Goal: Task Accomplishment & Management: Manage account settings

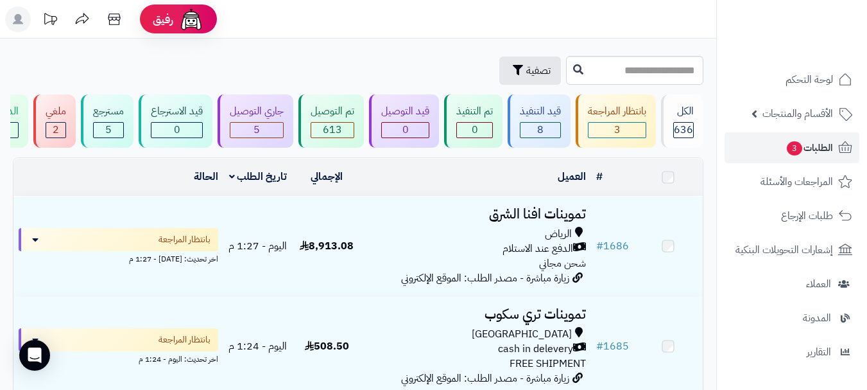
scroll to position [64, 0]
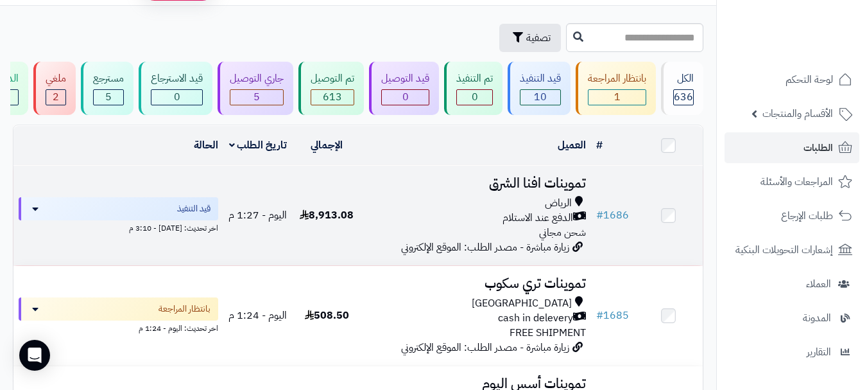
scroll to position [64, 0]
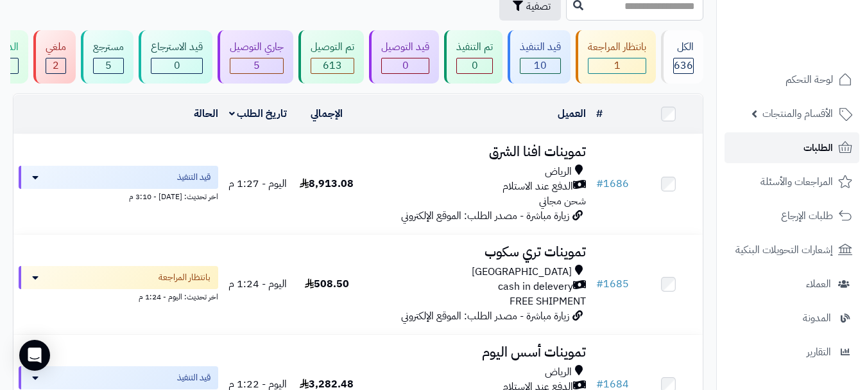
click at [781, 152] on link "الطلبات" at bounding box center [792, 147] width 135 height 31
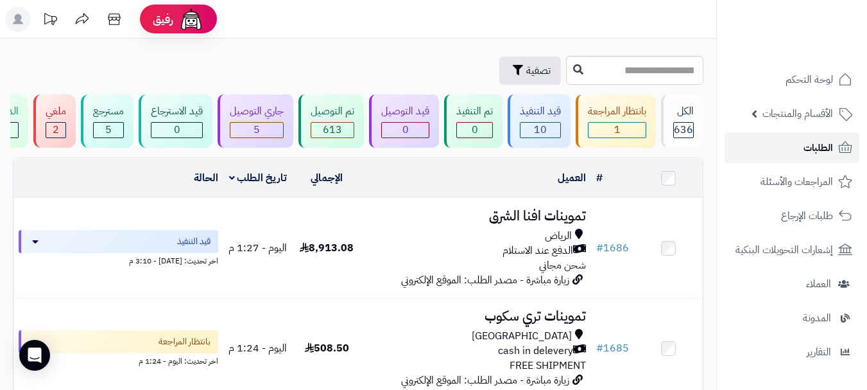
click at [824, 143] on span "الطلبات" at bounding box center [819, 148] width 30 height 18
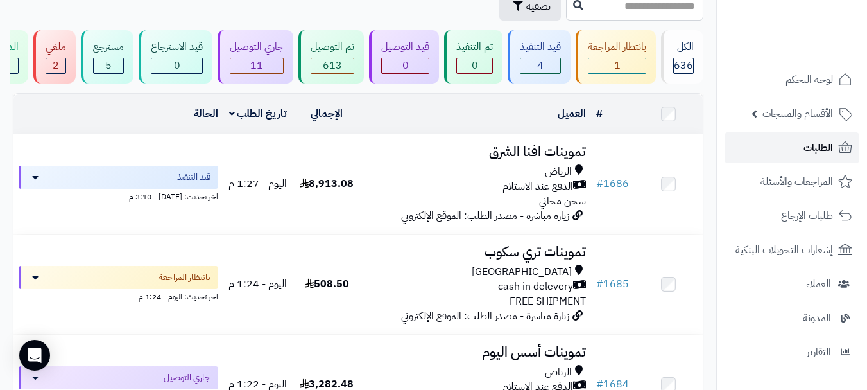
click at [766, 155] on link "الطلبات" at bounding box center [792, 147] width 135 height 31
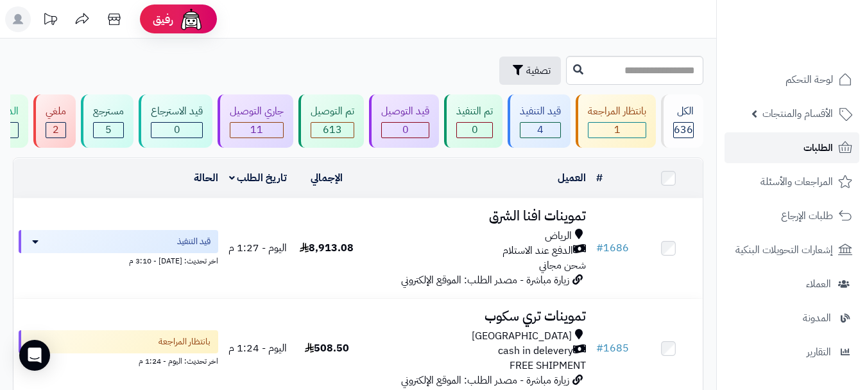
click at [815, 147] on span "الطلبات" at bounding box center [819, 148] width 30 height 18
click at [526, 65] on span "تصفية" at bounding box center [538, 69] width 24 height 15
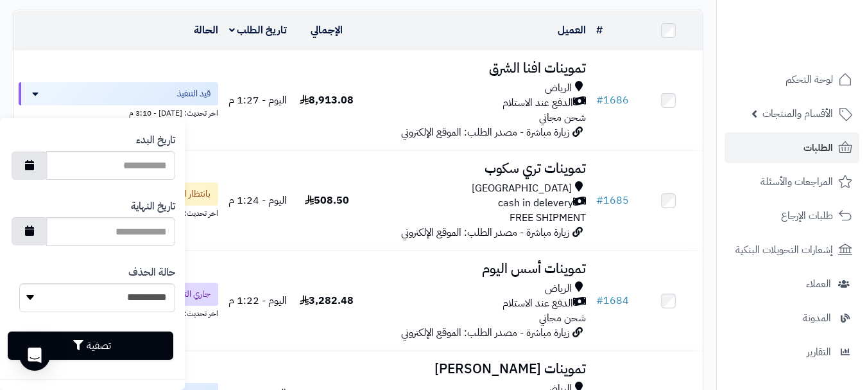
scroll to position [257, 0]
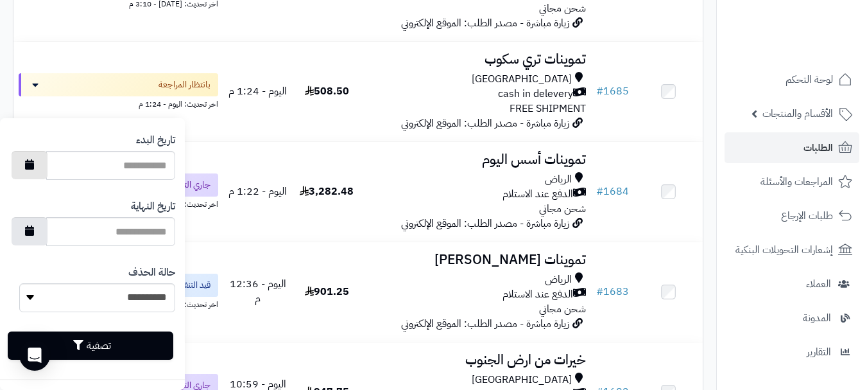
click at [34, 167] on icon "button" at bounding box center [29, 164] width 9 height 10
type input "**********"
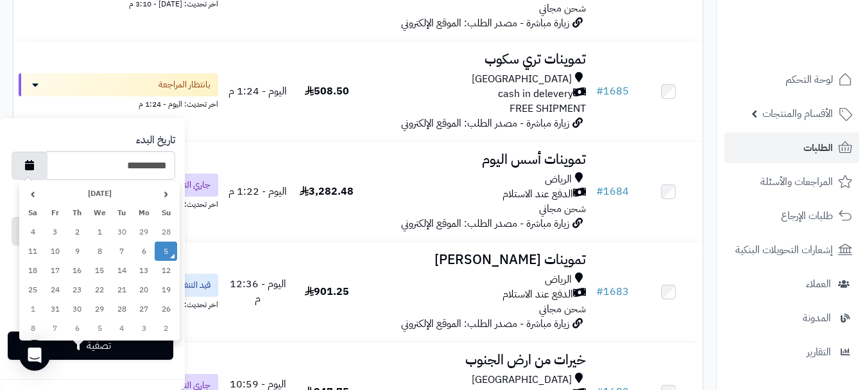
click at [173, 249] on td "5" at bounding box center [166, 250] width 22 height 19
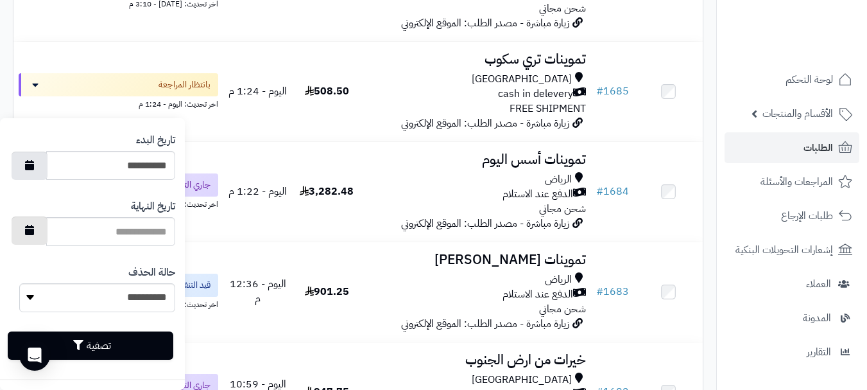
click at [34, 232] on icon "button" at bounding box center [29, 230] width 9 height 10
type input "**********"
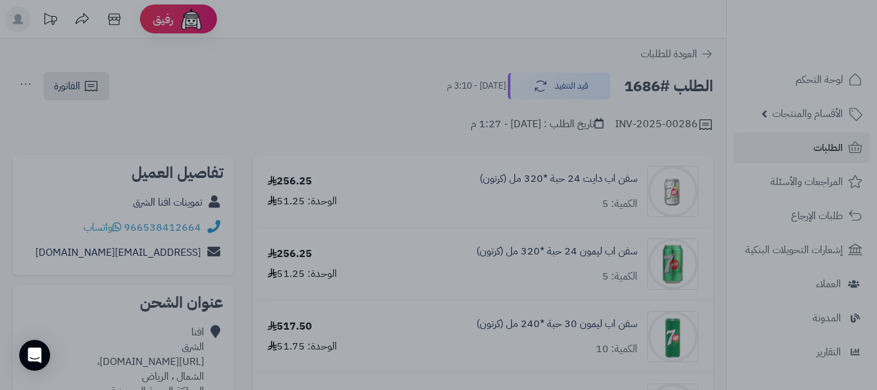
click at [348, 369] on div at bounding box center [438, 195] width 877 height 390
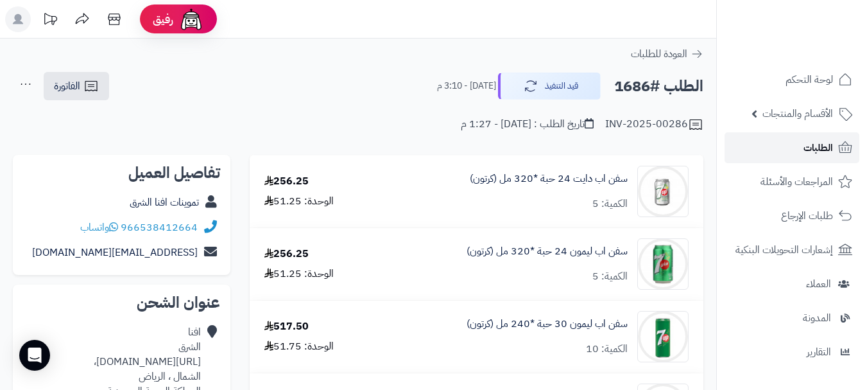
click at [821, 146] on span "الطلبات" at bounding box center [819, 148] width 30 height 18
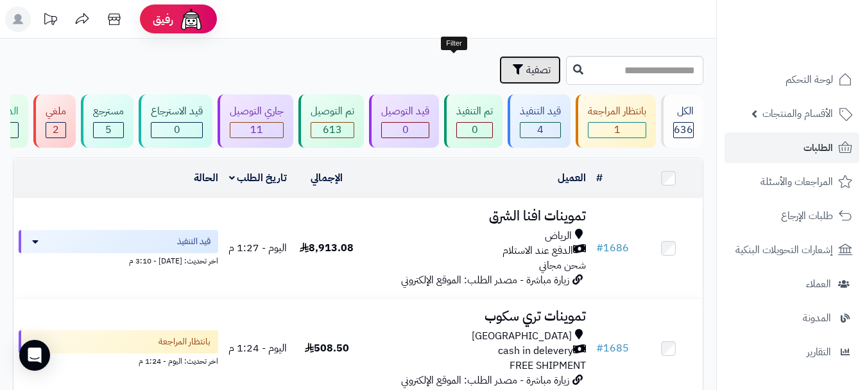
click at [526, 70] on span "تصفية" at bounding box center [538, 69] width 24 height 15
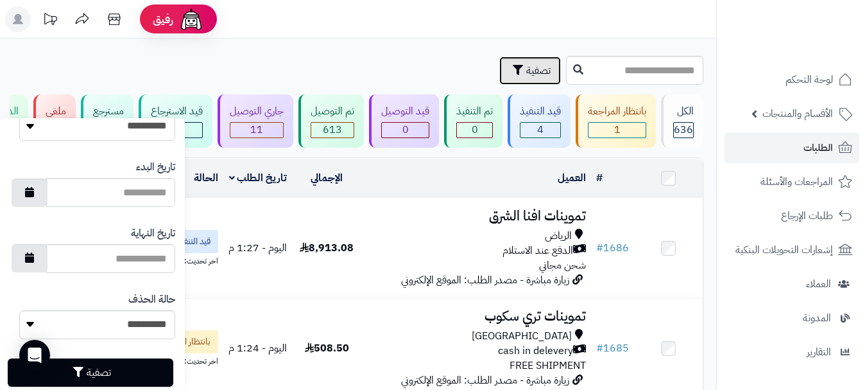
scroll to position [763, 0]
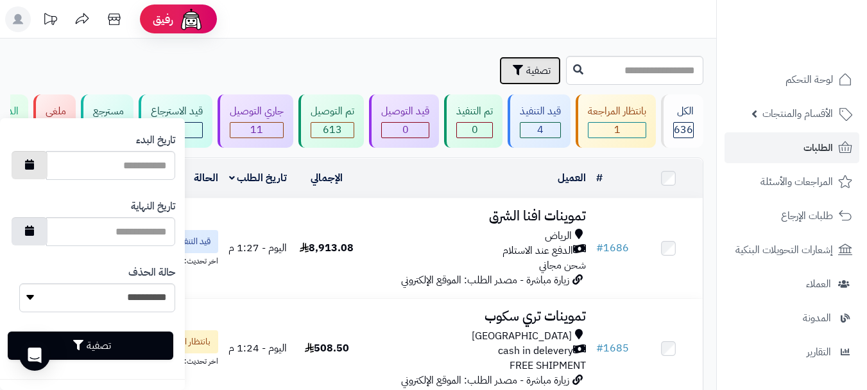
click at [46, 168] on button "button" at bounding box center [30, 165] width 36 height 28
type input "**********"
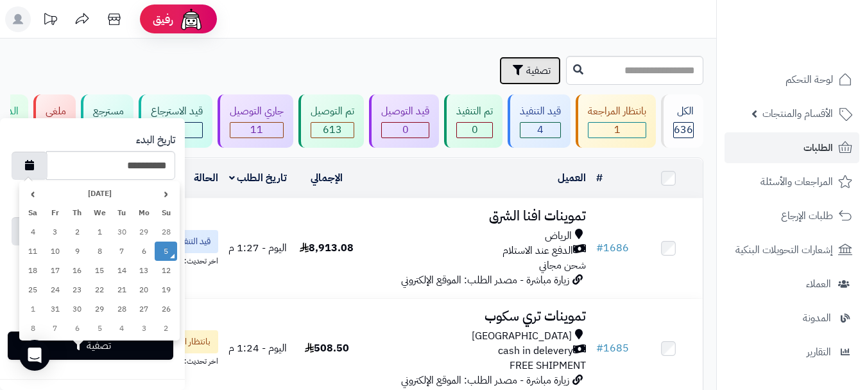
click at [166, 254] on td "5" at bounding box center [166, 250] width 22 height 19
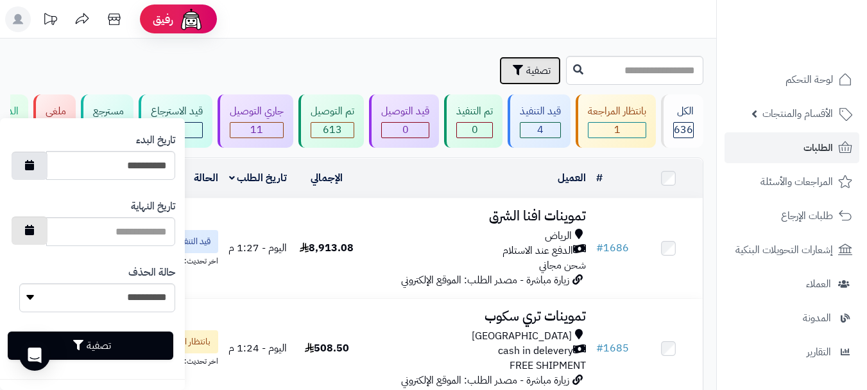
click at [45, 234] on button "button" at bounding box center [30, 230] width 36 height 28
type input "**********"
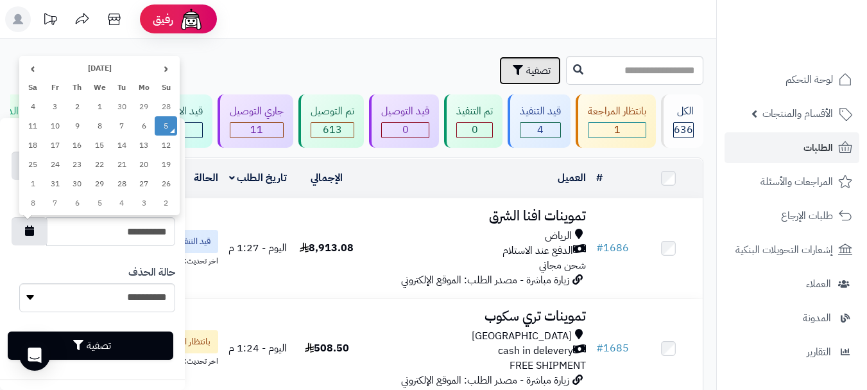
click at [166, 124] on td "5" at bounding box center [166, 125] width 22 height 19
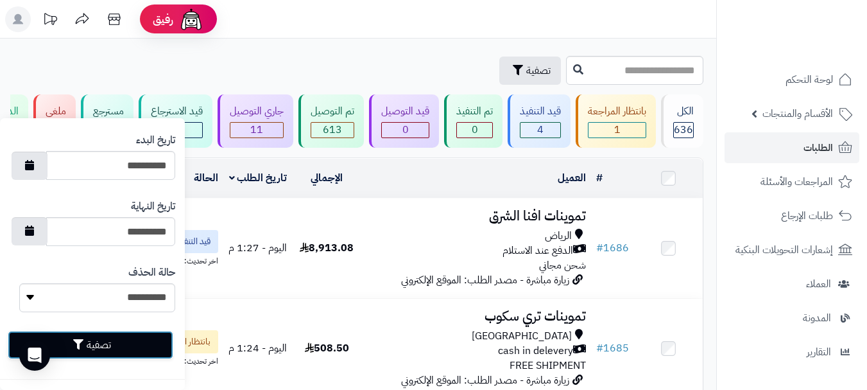
click at [110, 340] on button "تصفية" at bounding box center [91, 345] width 166 height 28
